Goal: Task Accomplishment & Management: Complete application form

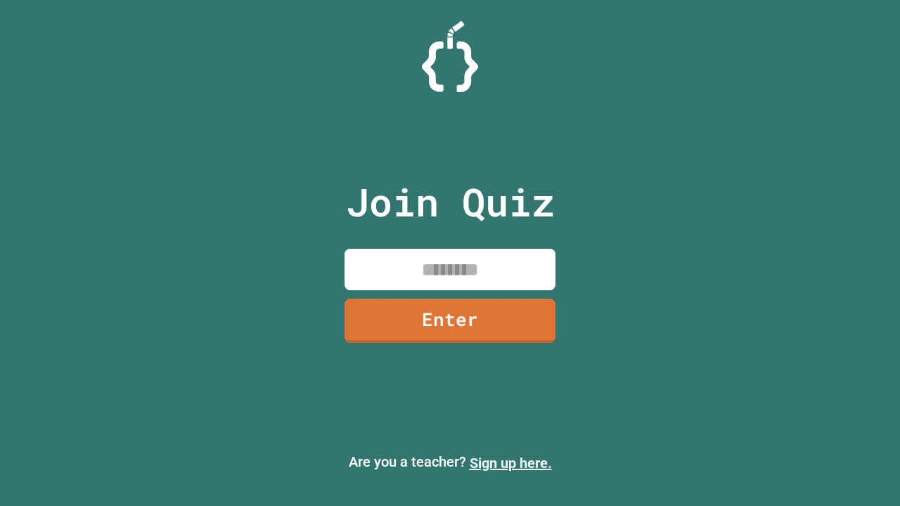
click at [510, 463] on link "Sign up here." at bounding box center [510, 463] width 82 height 17
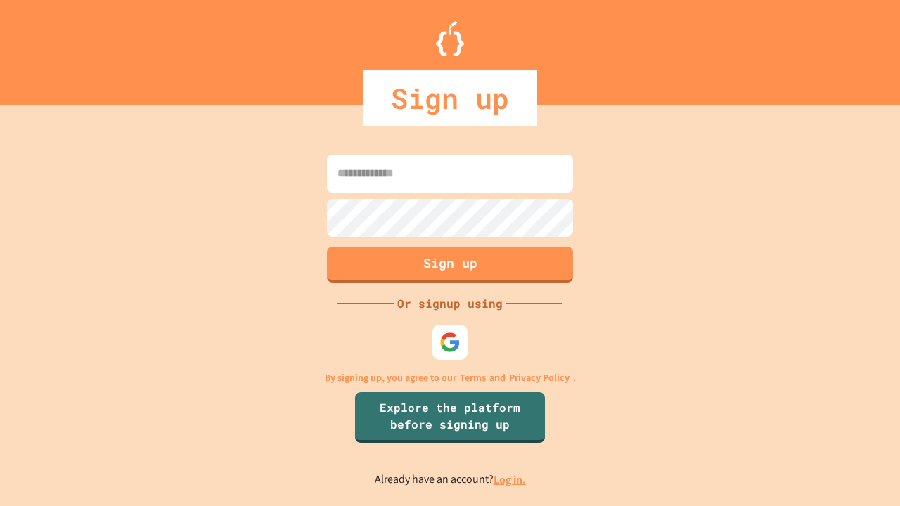
click at [510, 479] on link "Log in." at bounding box center [509, 479] width 32 height 15
